Goal: Task Accomplishment & Management: Manage account settings

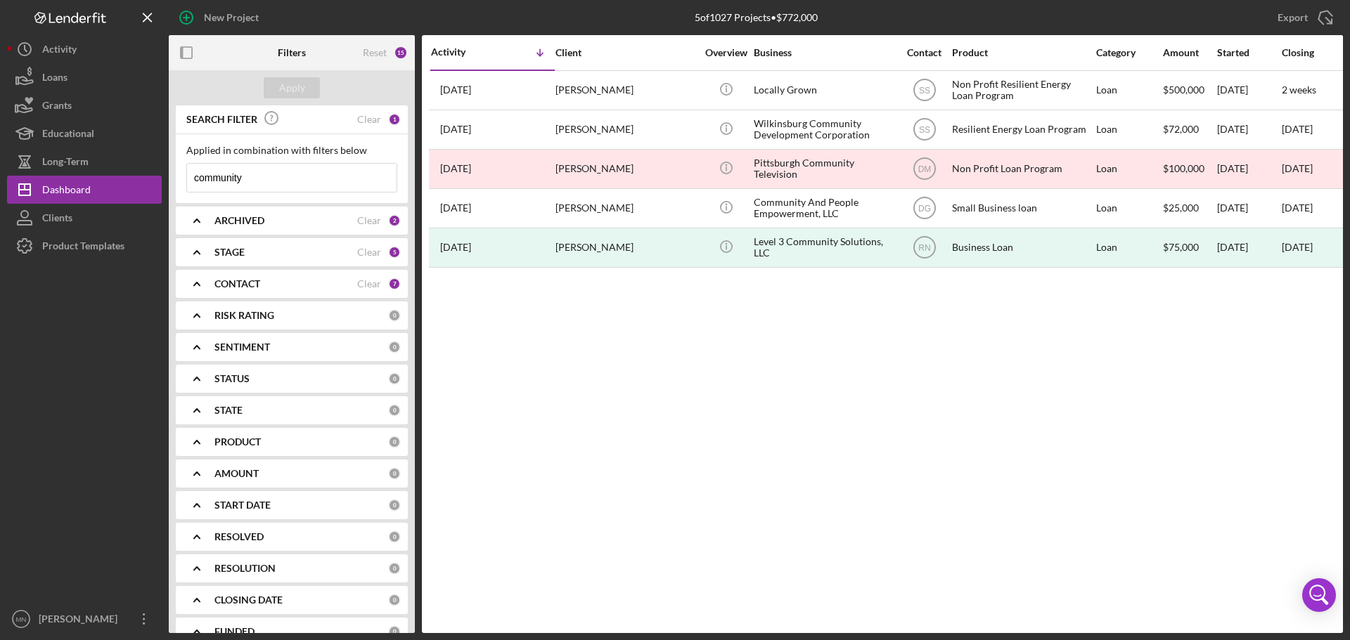
click at [930, 456] on div "Activity Icon/Table Sort Arrow Client Overview Business Contact Product Categor…" at bounding box center [882, 334] width 921 height 598
click at [95, 619] on div "[PERSON_NAME]" at bounding box center [80, 621] width 91 height 32
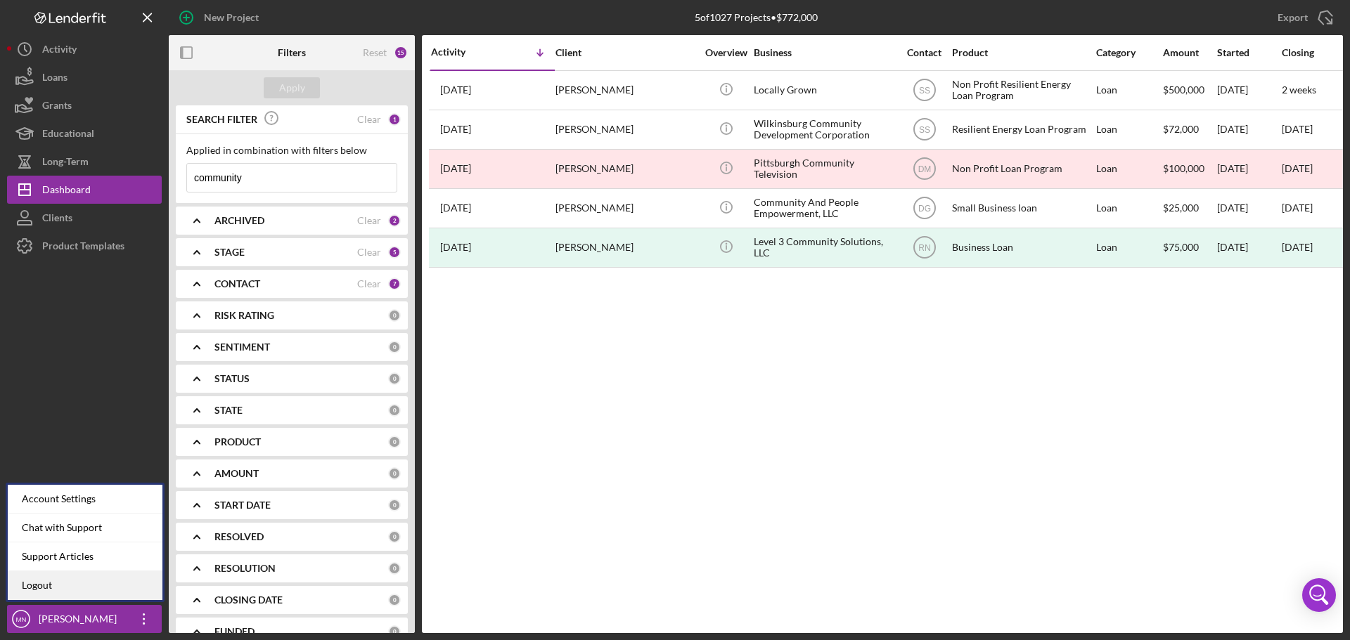
click at [91, 582] on link "Logout" at bounding box center [85, 586] width 155 height 29
